Goal: Register for event/course

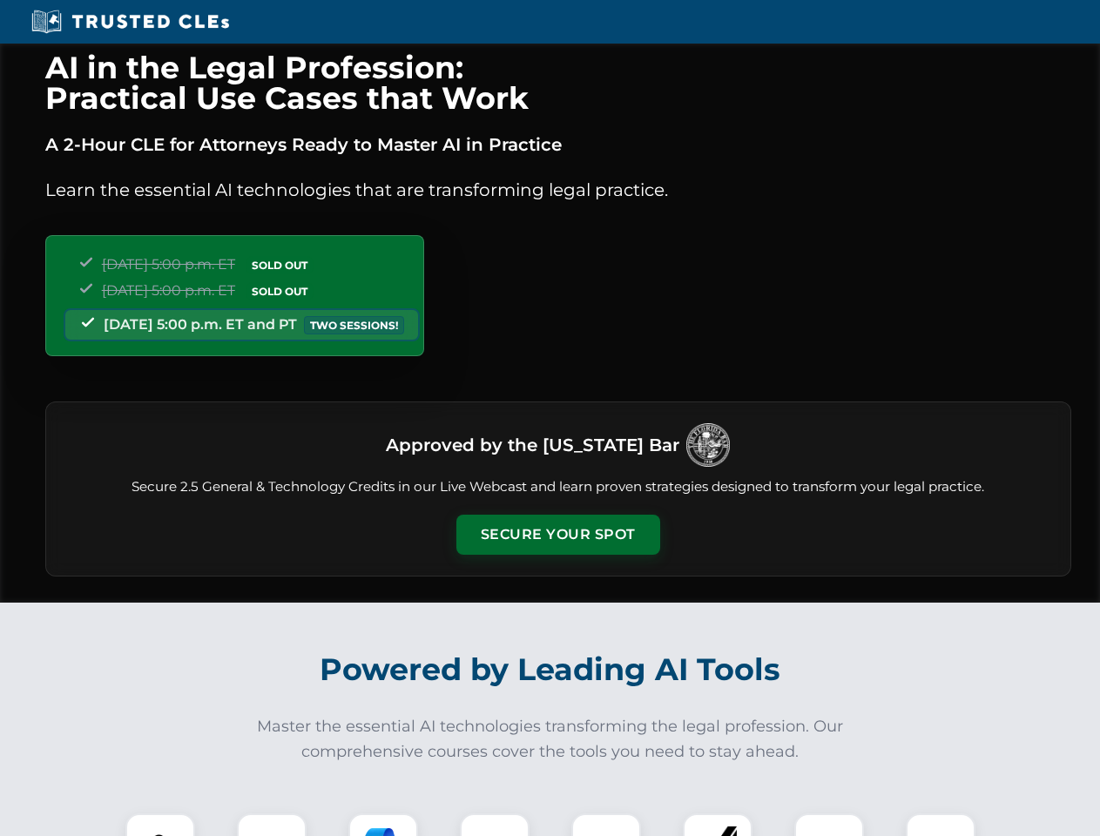
click at [557, 535] on button "Secure Your Spot" at bounding box center [558, 535] width 204 height 40
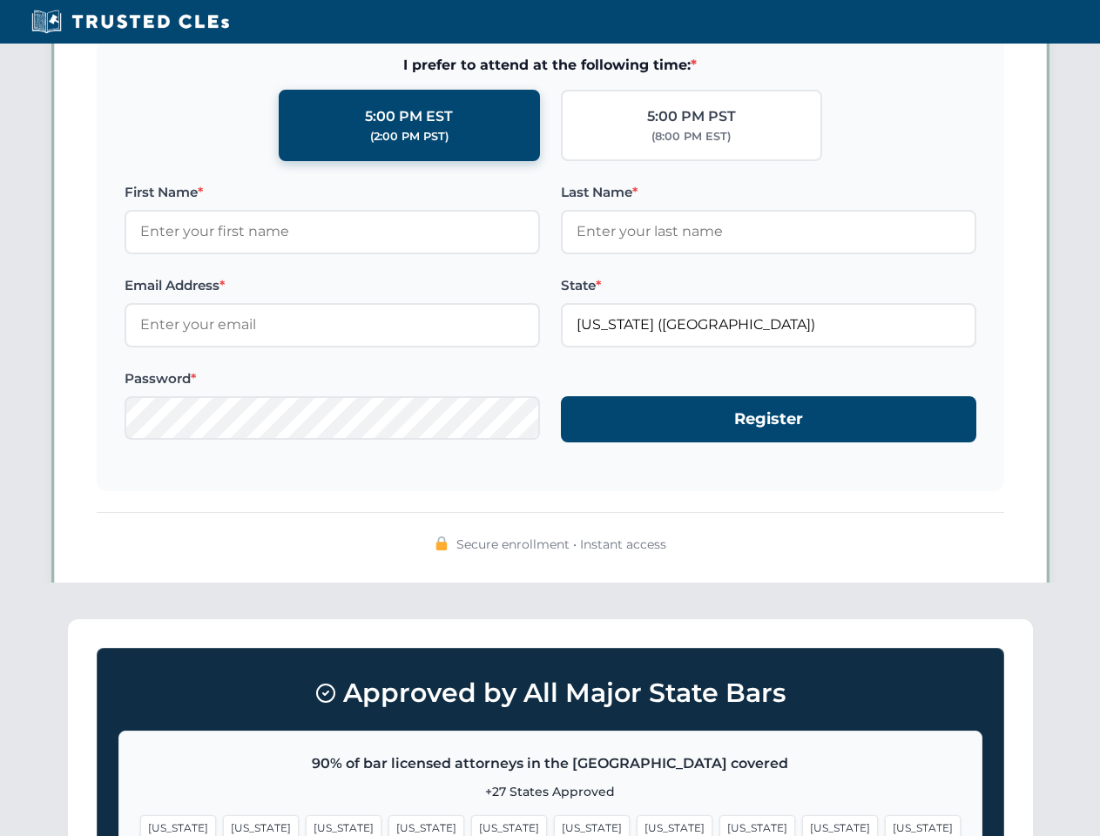
click at [554, 825] on span "[US_STATE]" at bounding box center [592, 827] width 76 height 25
click at [637, 825] on span "[US_STATE]" at bounding box center [675, 827] width 76 height 25
click at [802, 825] on span "[US_STATE]" at bounding box center [840, 827] width 76 height 25
